Goal: Task Accomplishment & Management: Use online tool/utility

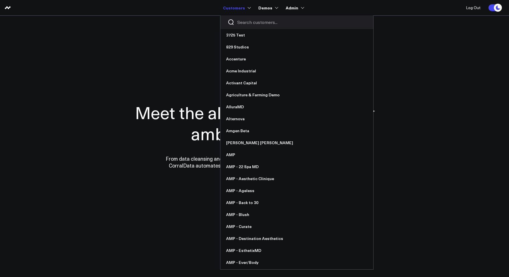
click at [248, 23] on input "Search customers input" at bounding box center [301, 22] width 129 height 6
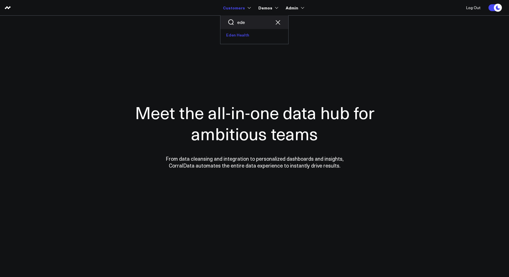
type input "ede"
click at [240, 36] on link "Eden Health" at bounding box center [254, 35] width 68 height 12
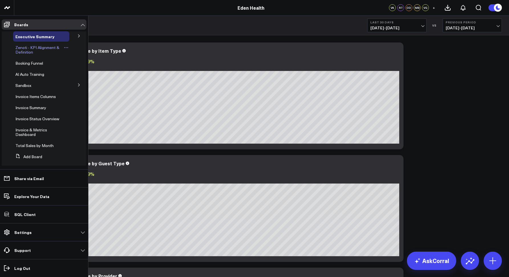
click at [21, 51] on span "Zenoti - KPI Alignment & Definition" at bounding box center [37, 50] width 44 height 10
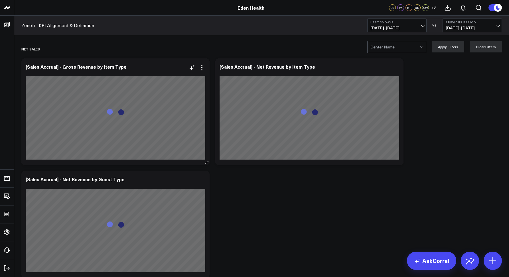
click at [204, 65] on icon at bounding box center [201, 67] width 7 height 7
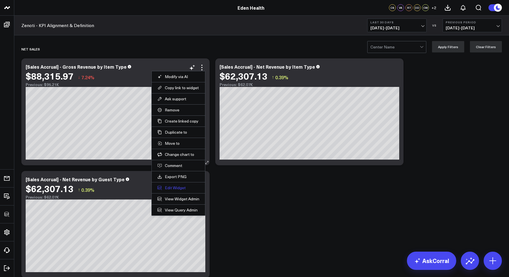
click at [170, 190] on button "Edit Widget" at bounding box center [178, 187] width 42 height 5
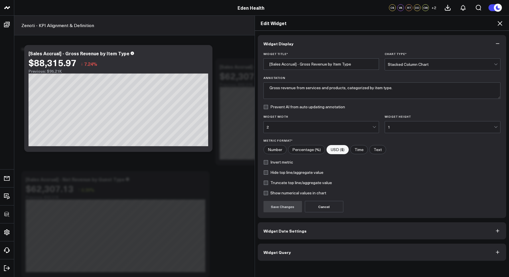
click at [267, 247] on button "Widget Query" at bounding box center [382, 252] width 249 height 17
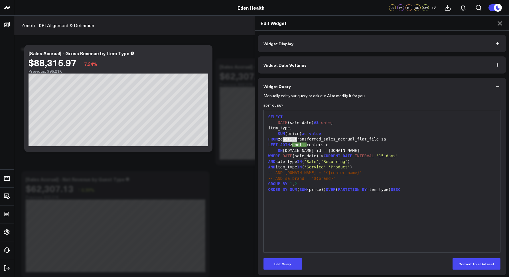
drag, startPoint x: 280, startPoint y: 138, endPoint x: 296, endPoint y: 140, distance: 16.3
click at [296, 140] on div "FROM zenoti.transformed_sales_accrual_flat_file sa" at bounding box center [382, 140] width 231 height 6
click at [297, 140] on div "FROM zenoti.transformed_sales_accrual_flat_file sa" at bounding box center [382, 140] width 231 height 6
click at [499, 22] on icon at bounding box center [499, 23] width 7 height 7
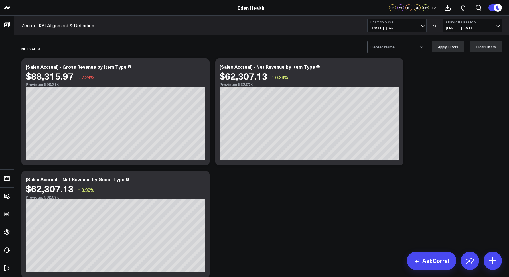
click at [217, 36] on div "Center Name Apply Filters Clear Filters" at bounding box center [261, 46] width 495 height 23
click at [388, 54] on div "Net Sales" at bounding box center [228, 48] width 415 height 13
click at [384, 51] on div at bounding box center [394, 46] width 49 height 11
click at [302, 24] on div "Zenoti - KPI Alignment & Definition Last 30 Days 08/26/25 - 09/24/25 VS Previou…" at bounding box center [261, 26] width 495 height 20
